Goal: Transaction & Acquisition: Purchase product/service

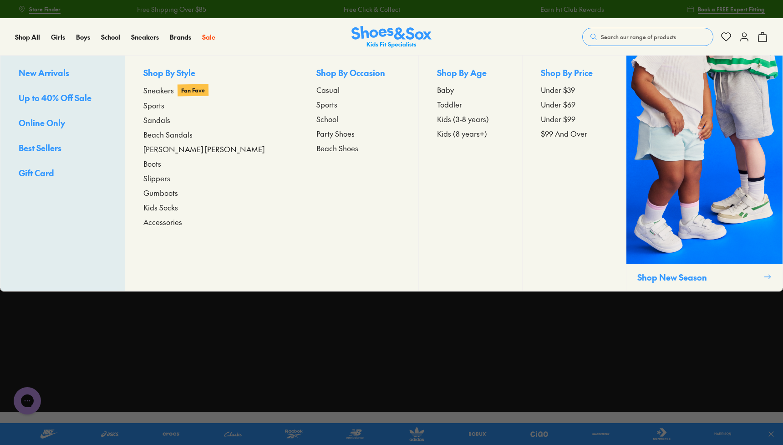
click at [316, 121] on span "School" at bounding box center [327, 118] width 22 height 11
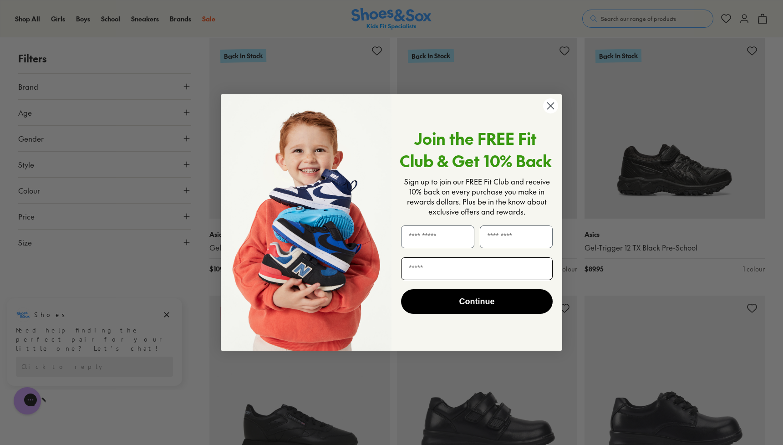
scroll to position [1179, 0]
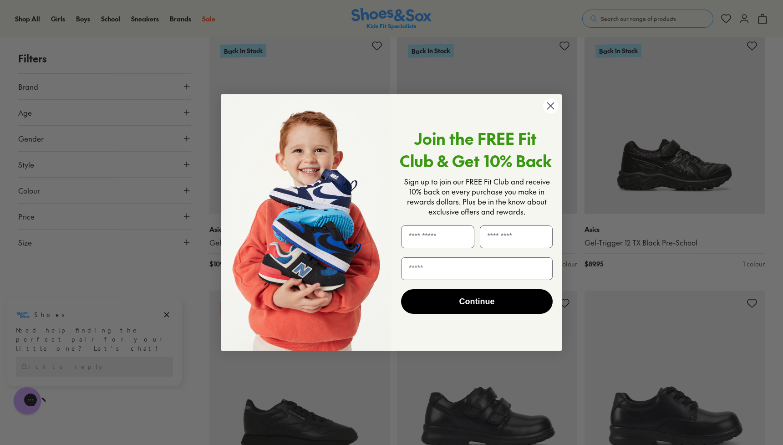
click at [550, 107] on circle "Close dialog" at bounding box center [550, 105] width 15 height 15
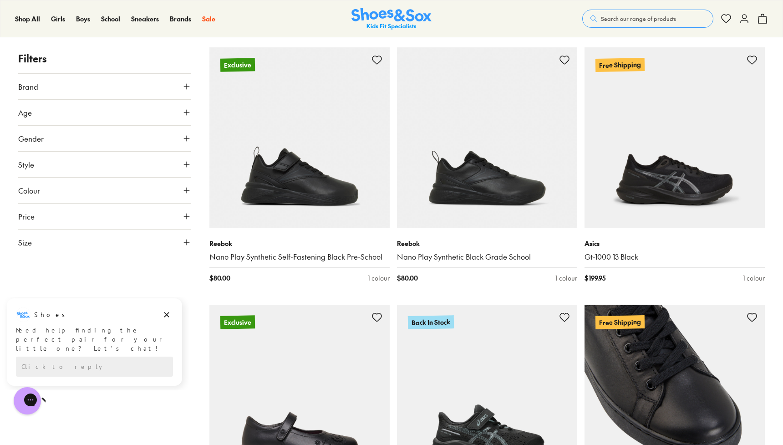
scroll to position [1937, 0]
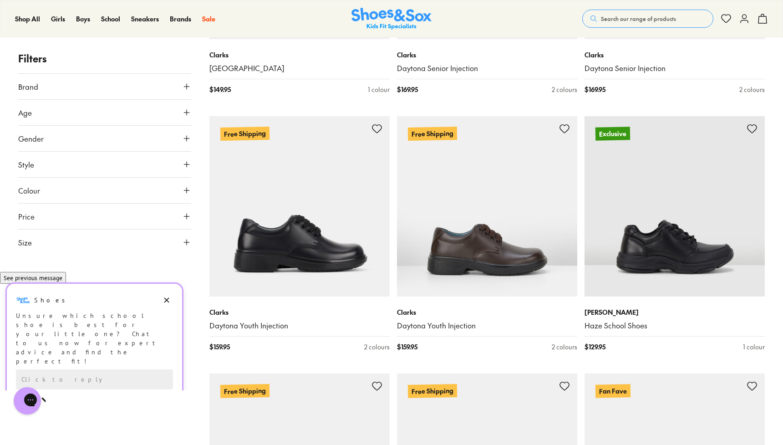
scroll to position [2897, 0]
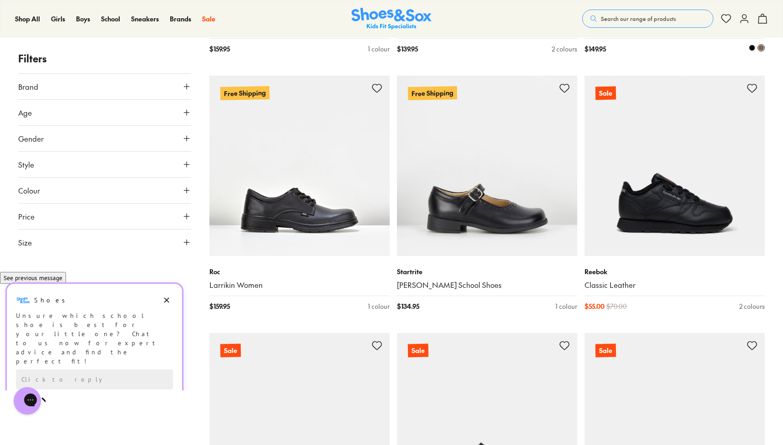
scroll to position [6794, 0]
